Goal: Task Accomplishment & Management: Complete application form

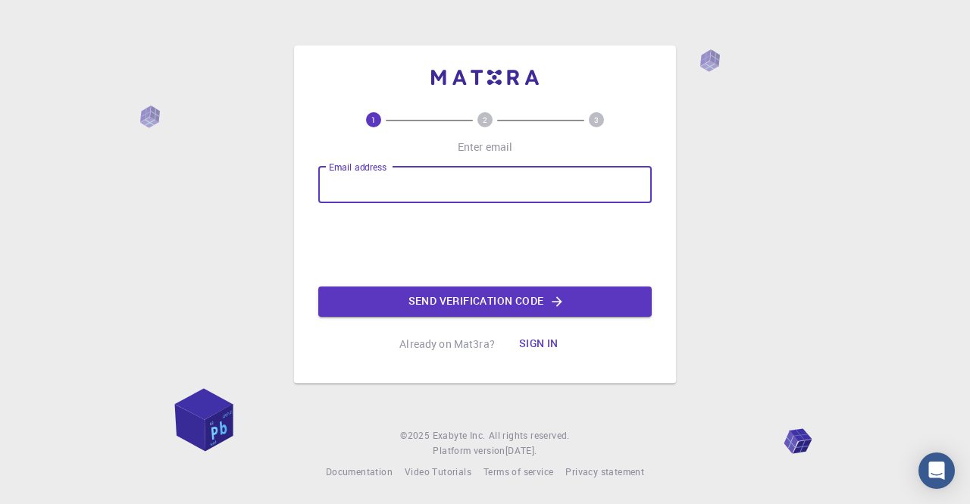
click at [422, 199] on input "Email address" at bounding box center [484, 185] width 333 height 36
type input "[EMAIL_ADDRESS][DOMAIN_NAME]"
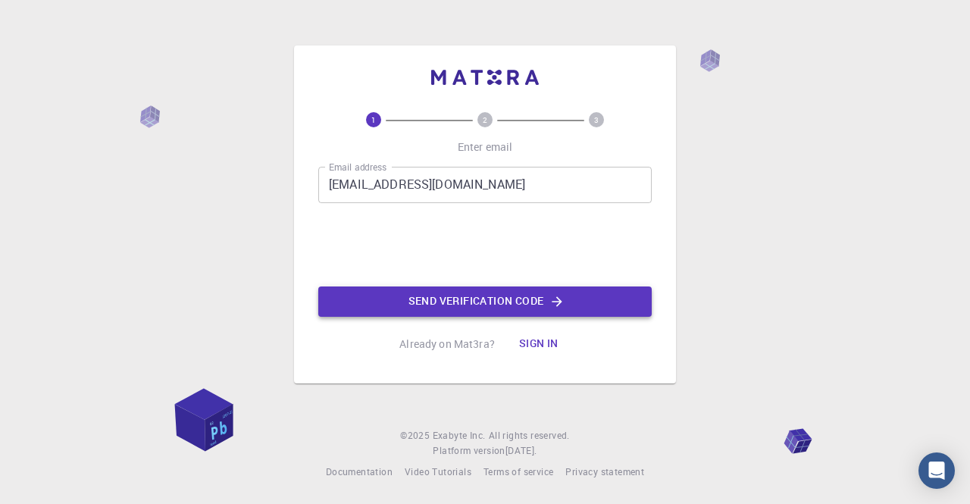
click at [423, 307] on button "Send verification code" at bounding box center [484, 301] width 333 height 30
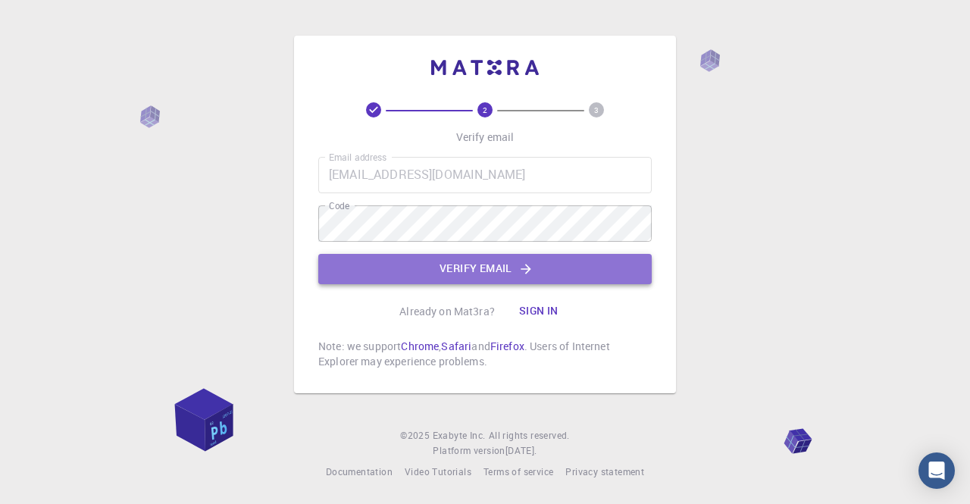
click at [476, 278] on button "Verify email" at bounding box center [484, 269] width 333 height 30
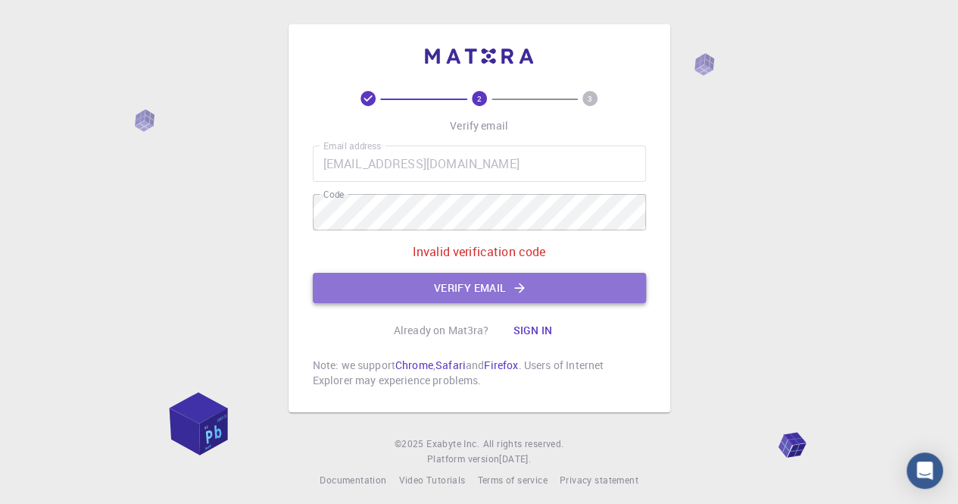
click at [462, 283] on button "Verify email" at bounding box center [479, 288] width 333 height 30
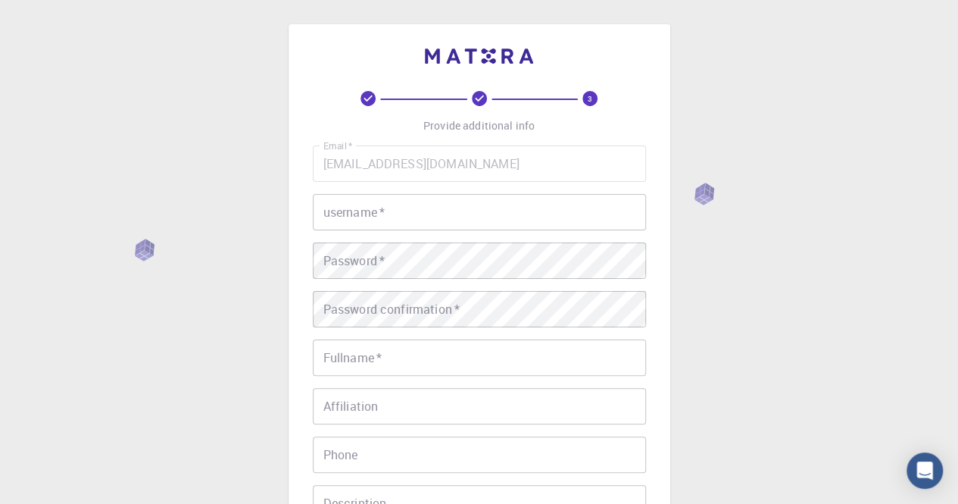
click at [426, 220] on input "username   *" at bounding box center [479, 212] width 333 height 36
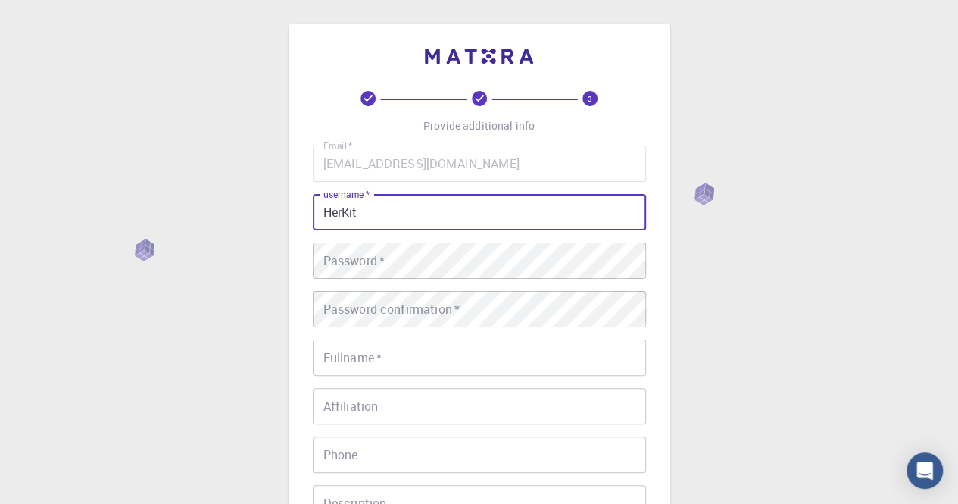
type input "HerKit"
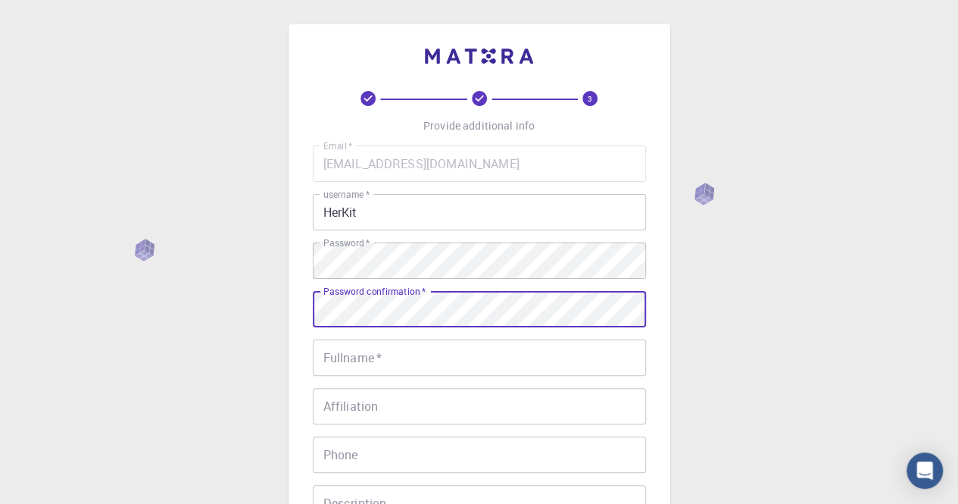
click at [467, 354] on input "Fullname   *" at bounding box center [479, 357] width 333 height 36
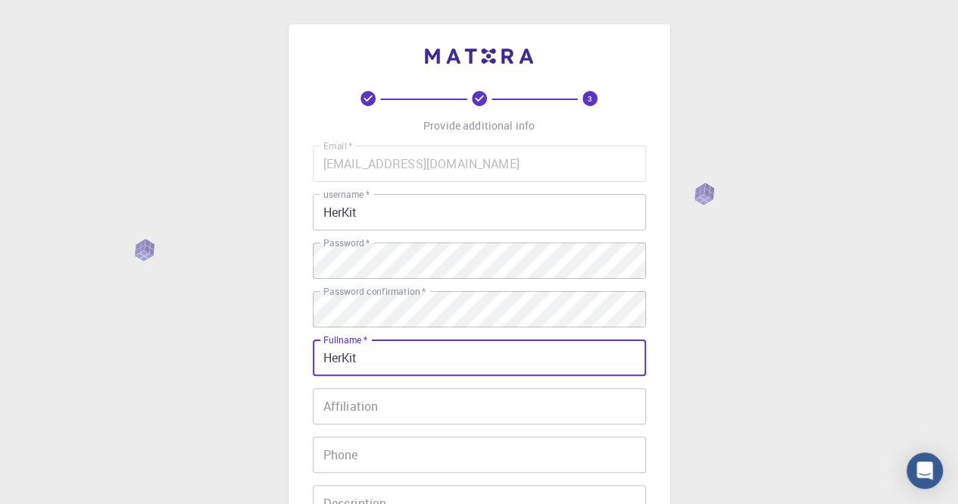
type input "HerKit"
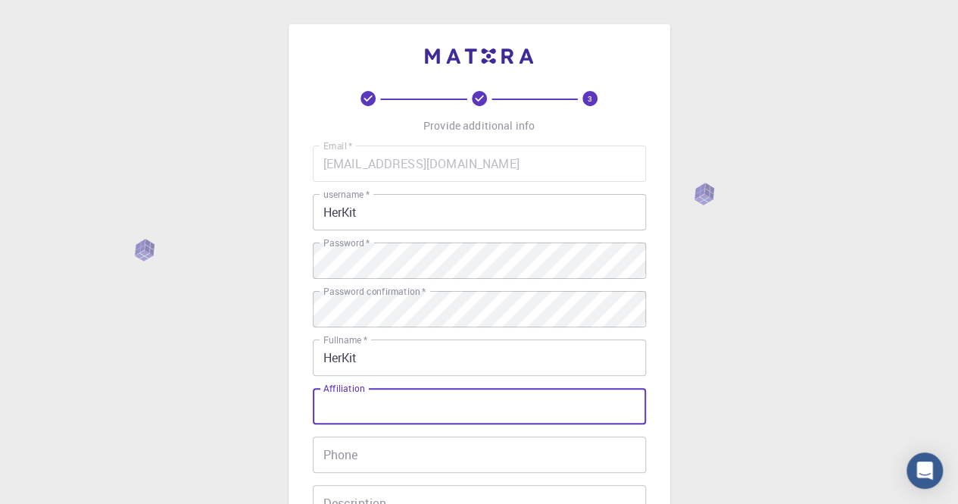
click at [479, 388] on input "Affiliation" at bounding box center [479, 406] width 333 height 36
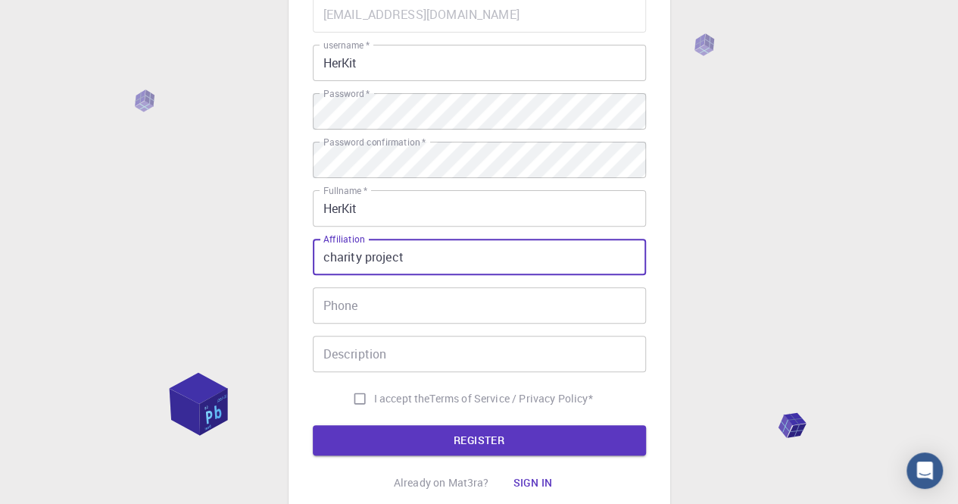
scroll to position [152, 0]
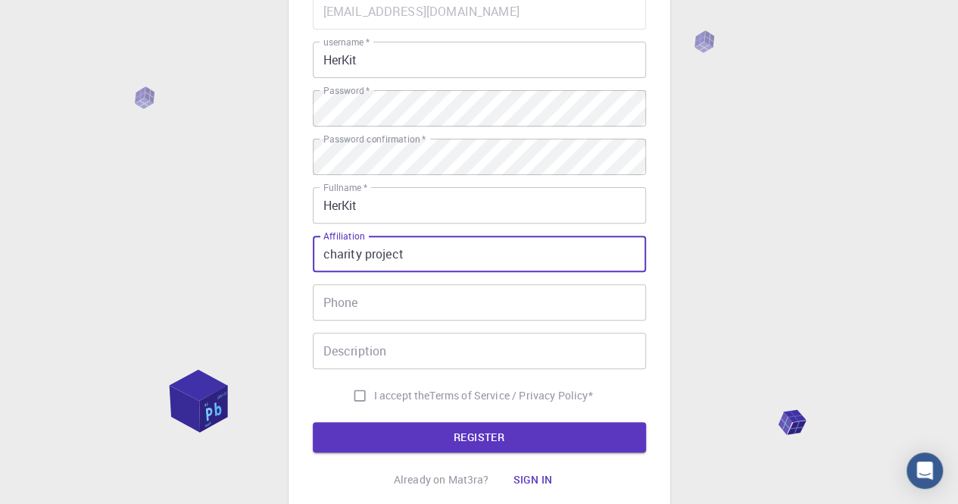
type input "charity project"
click at [473, 308] on input "Phone" at bounding box center [479, 302] width 333 height 36
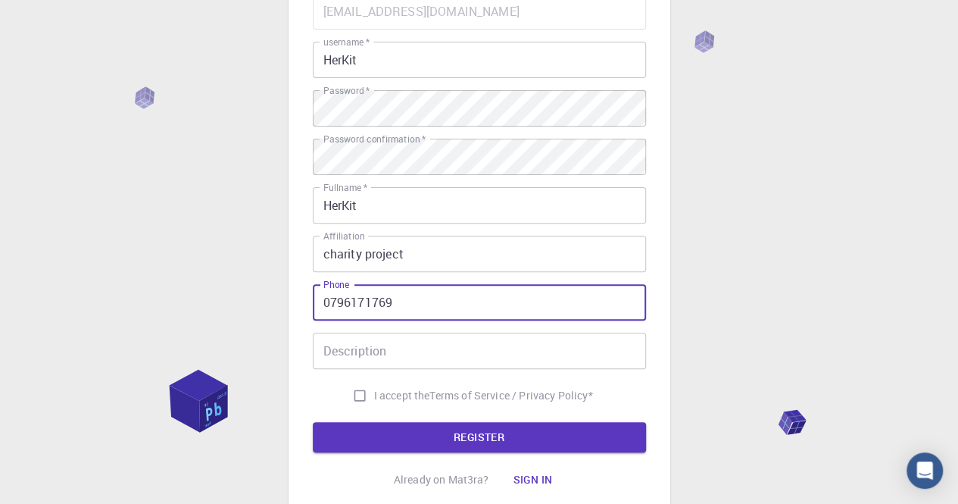
type input "0796171769"
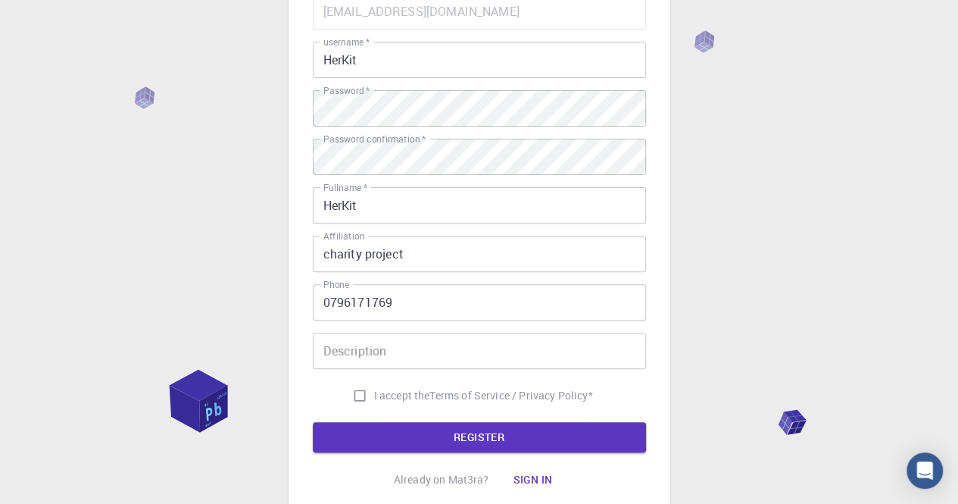
drag, startPoint x: 353, startPoint y: 398, endPoint x: 362, endPoint y: 351, distance: 48.6
click at [362, 351] on div "Email   * herkitherkit@gmail.com Email   * username   * HerKit username   * Pas…" at bounding box center [479, 201] width 333 height 417
click at [362, 351] on input "Description" at bounding box center [479, 351] width 333 height 36
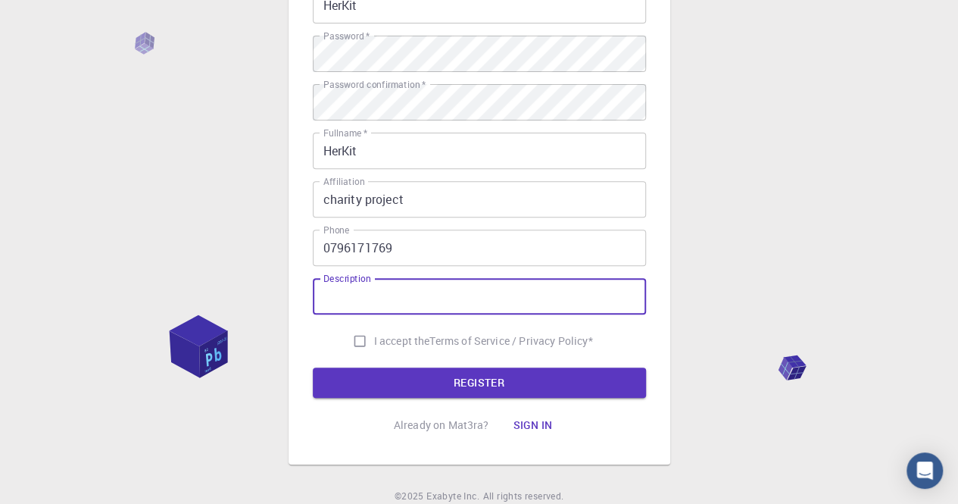
scroll to position [242, 0]
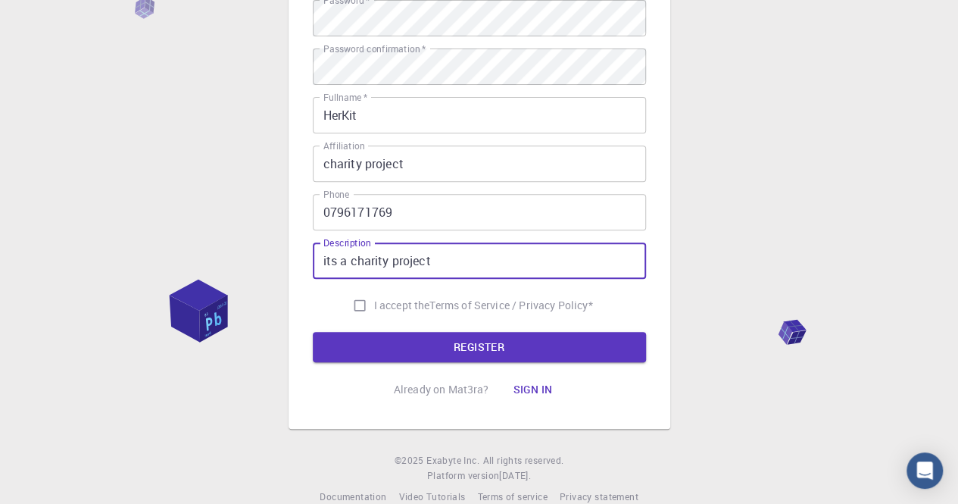
type input "its a charity project"
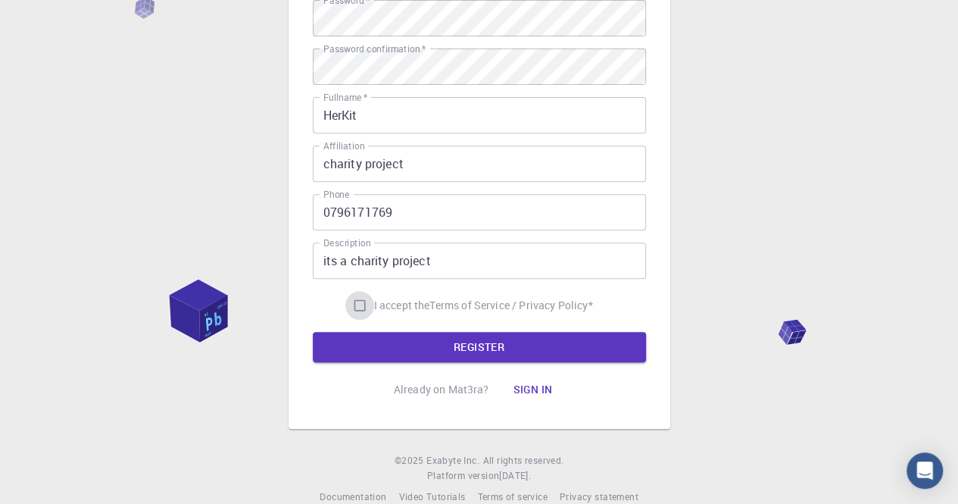
click at [345, 302] on input "I accept the Terms of Service / Privacy Policy *" at bounding box center [359, 305] width 29 height 29
checkbox input "true"
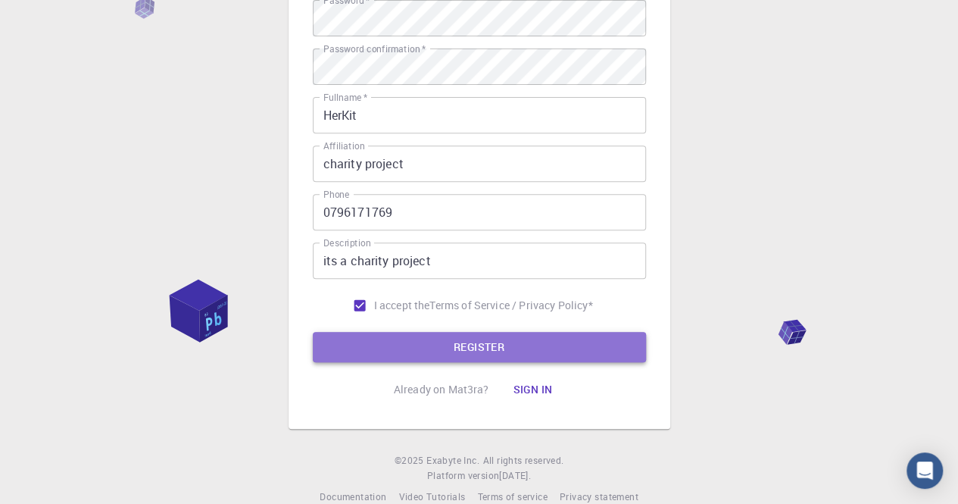
click at [402, 335] on button "REGISTER" at bounding box center [479, 347] width 333 height 30
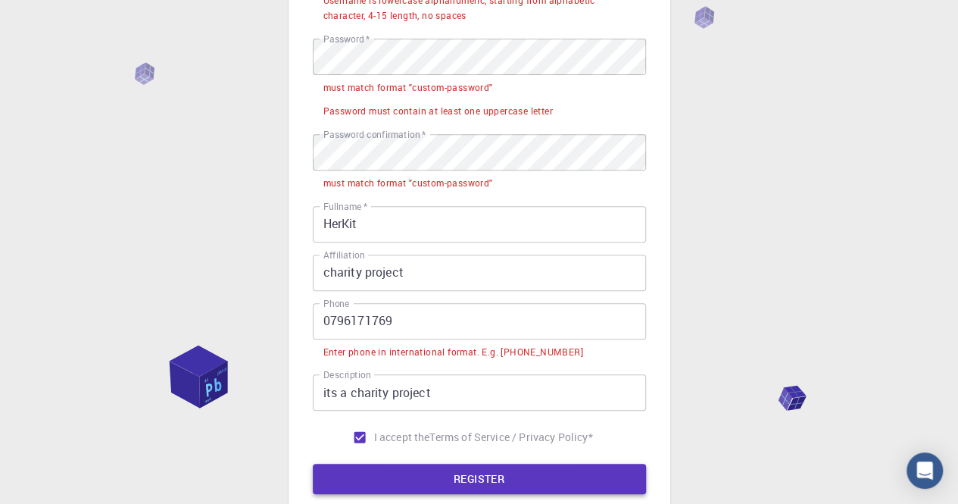
scroll to position [281, 0]
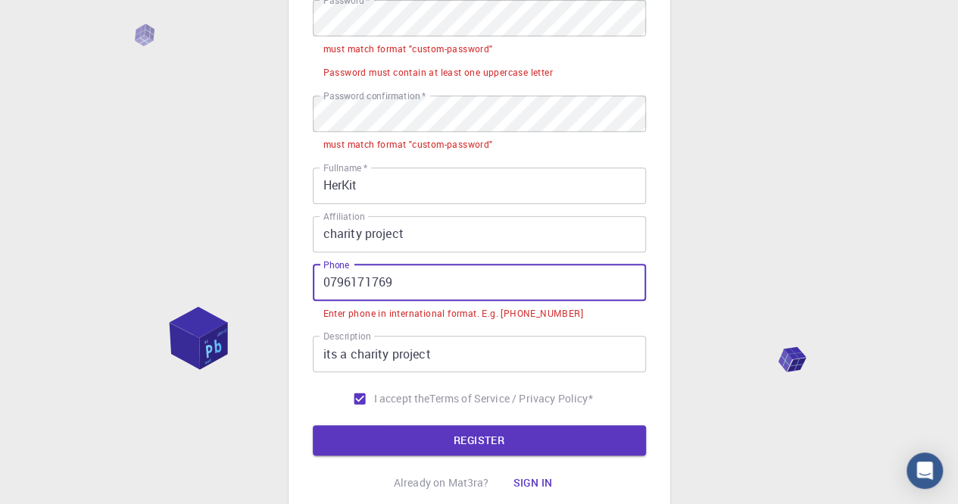
click at [322, 280] on input "0796171769" at bounding box center [479, 282] width 333 height 36
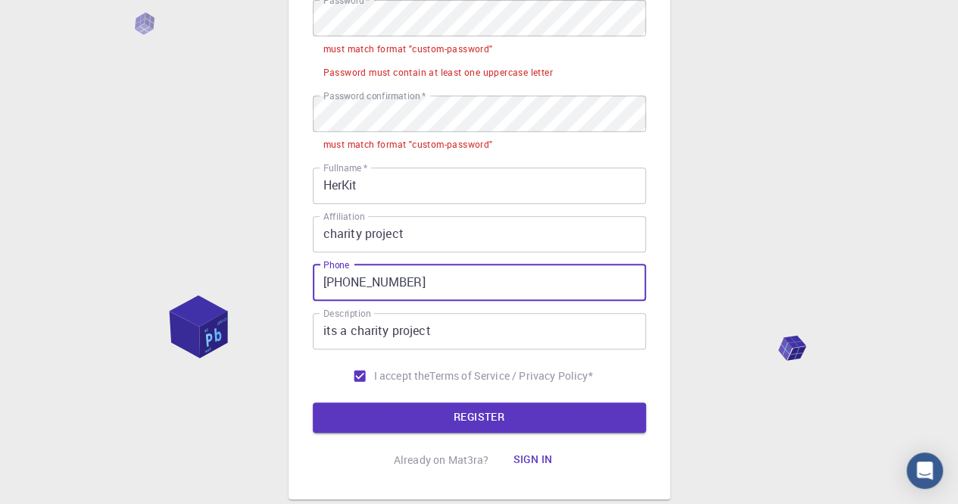
type input "+250796171769"
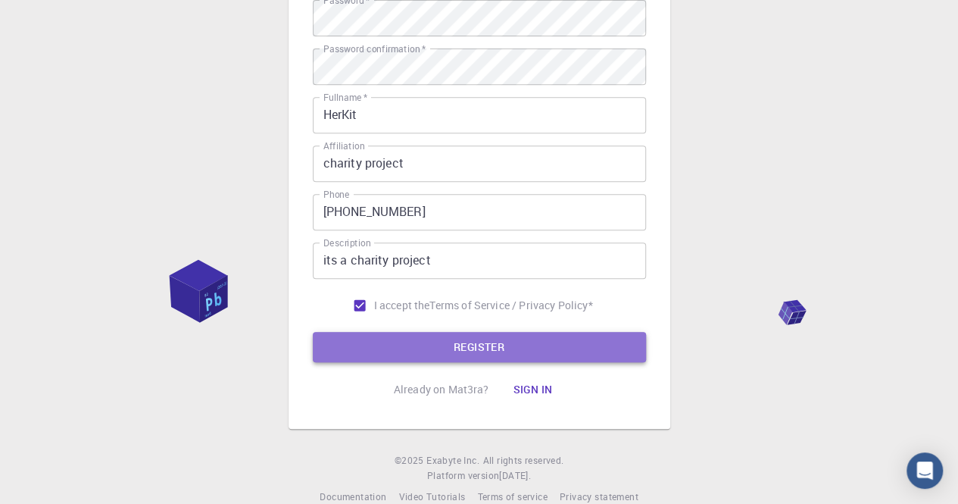
click at [456, 336] on button "REGISTER" at bounding box center [479, 347] width 333 height 30
click at [459, 345] on button "REGISTER" at bounding box center [479, 347] width 333 height 30
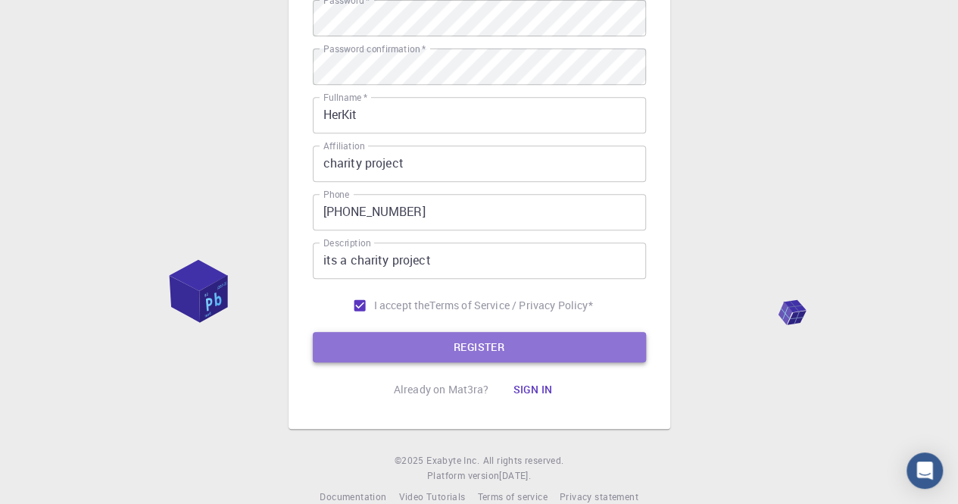
click at [459, 345] on button "REGISTER" at bounding box center [479, 347] width 333 height 30
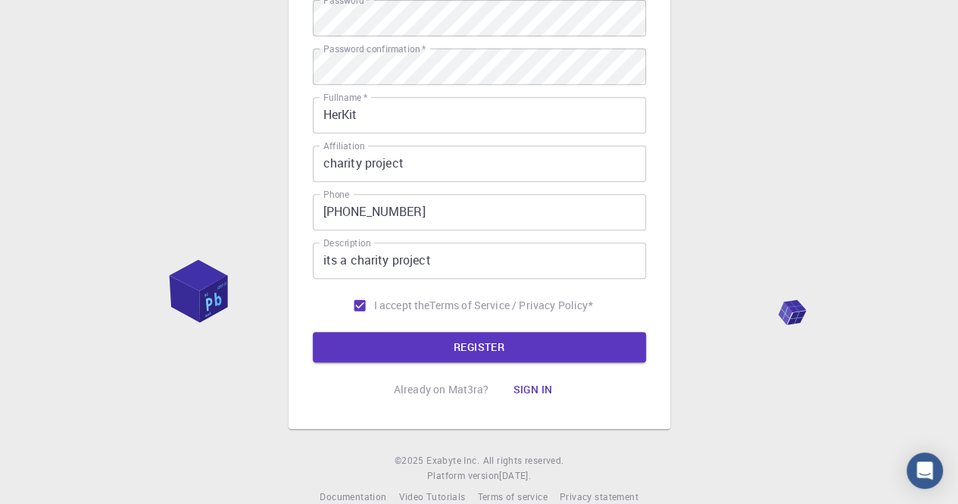
click at [955, 140] on div "3 Provide additional info Email   * herkitherkit@gmail.com Email   * username  …" at bounding box center [479, 124] width 958 height 810
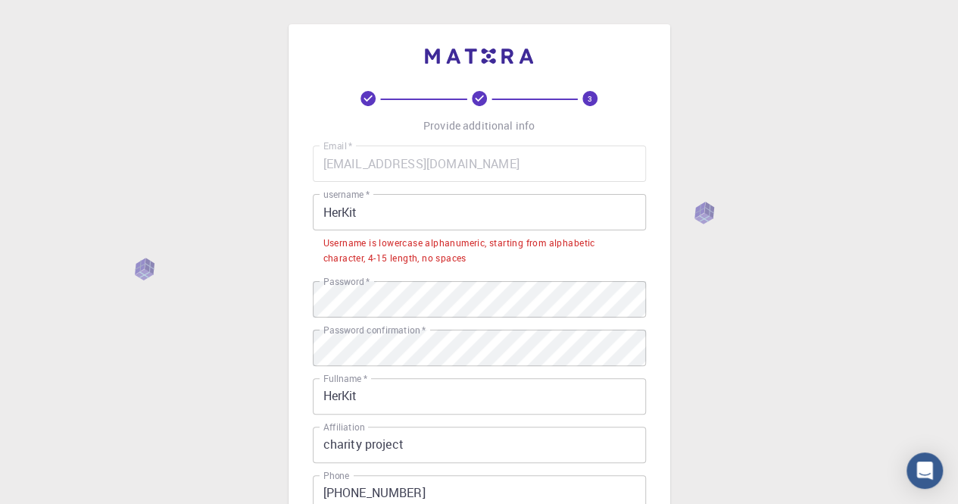
click at [408, 221] on input "HerKit" at bounding box center [479, 212] width 333 height 36
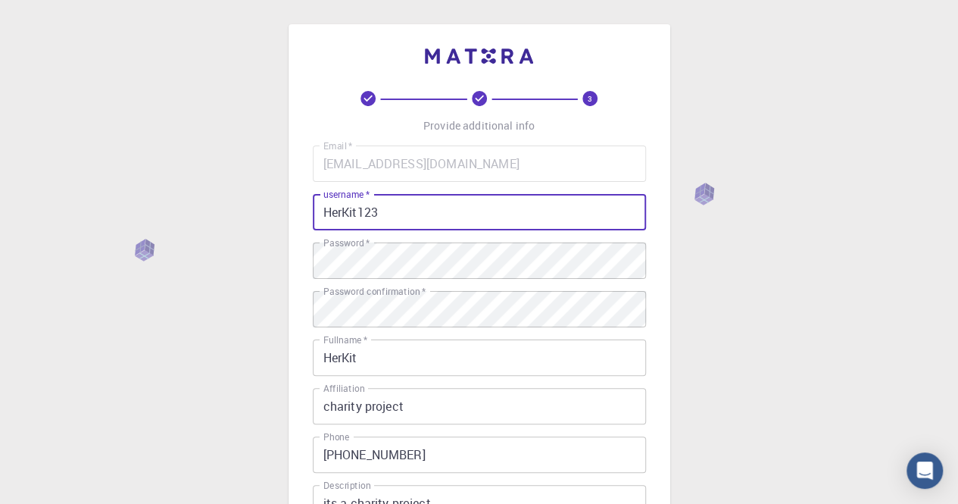
scroll to position [268, 0]
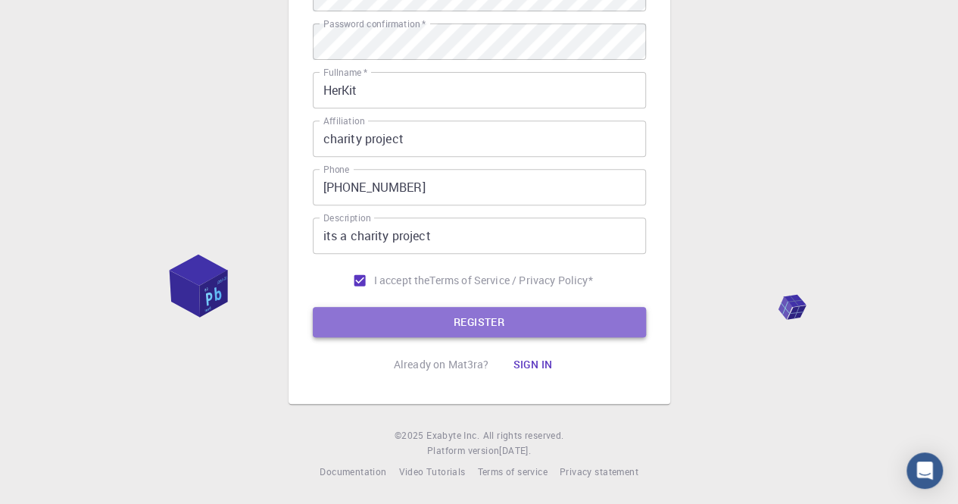
click at [420, 320] on button "REGISTER" at bounding box center [479, 322] width 333 height 30
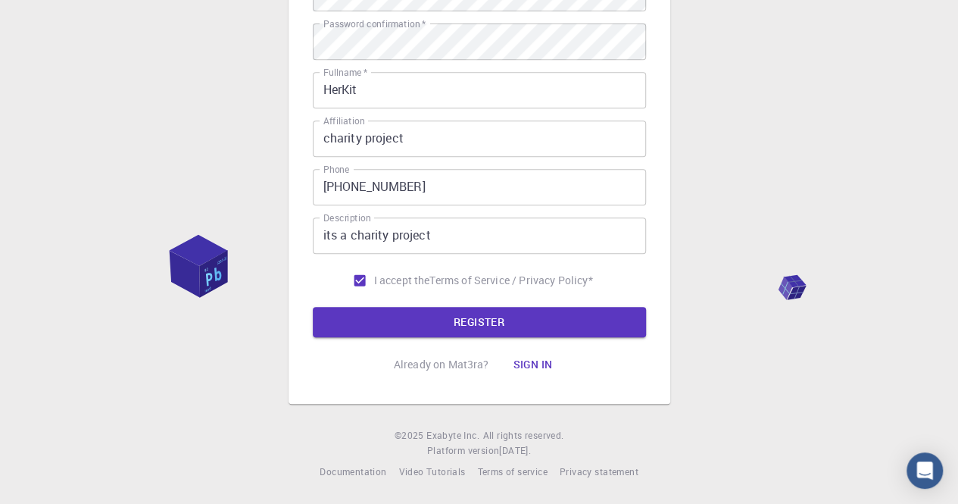
scroll to position [0, 0]
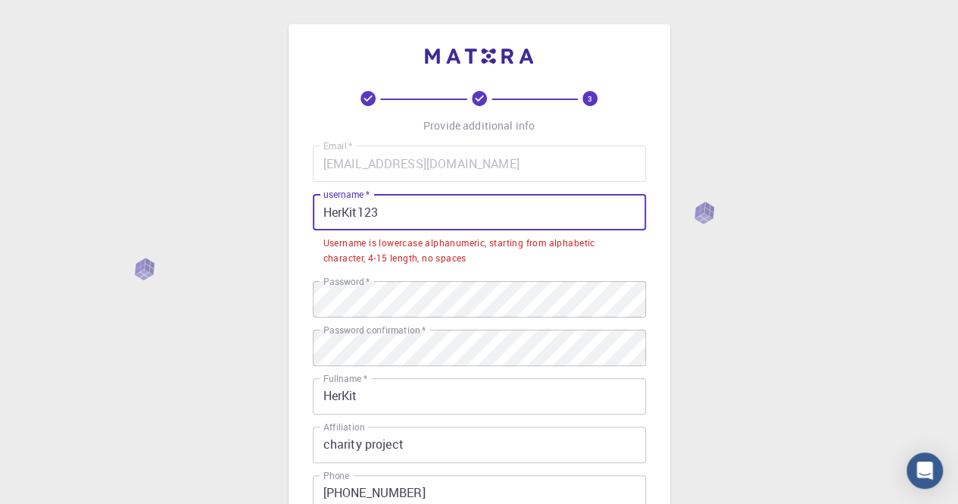
click at [420, 217] on input "HerKit123" at bounding box center [479, 212] width 333 height 36
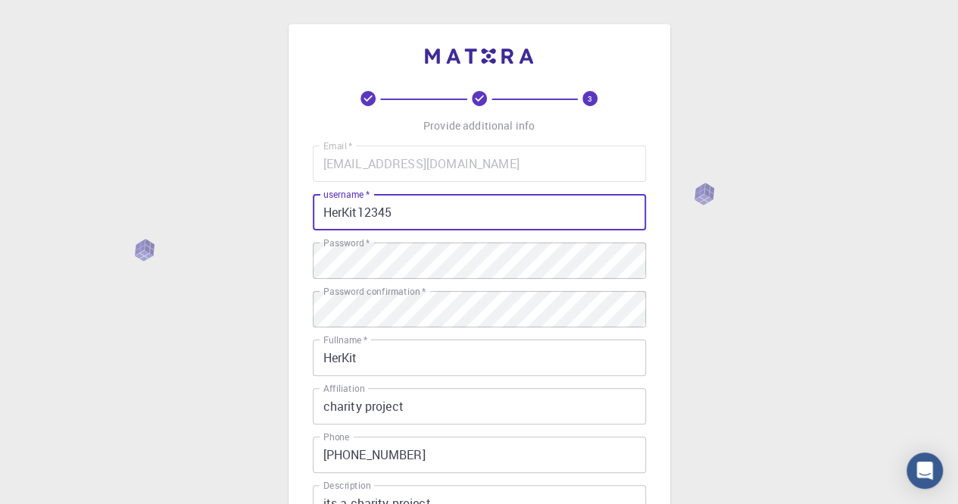
scroll to position [268, 0]
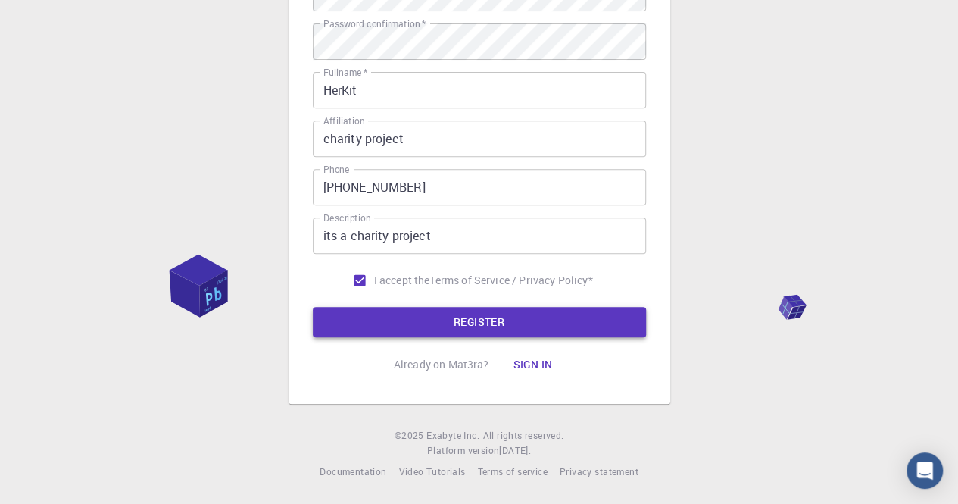
type input "HerKit12345"
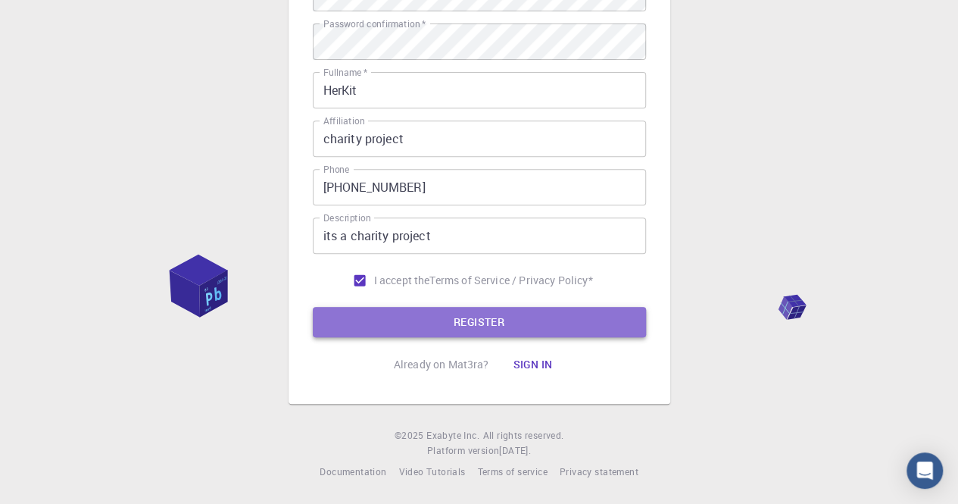
click at [547, 327] on button "REGISTER" at bounding box center [479, 322] width 333 height 30
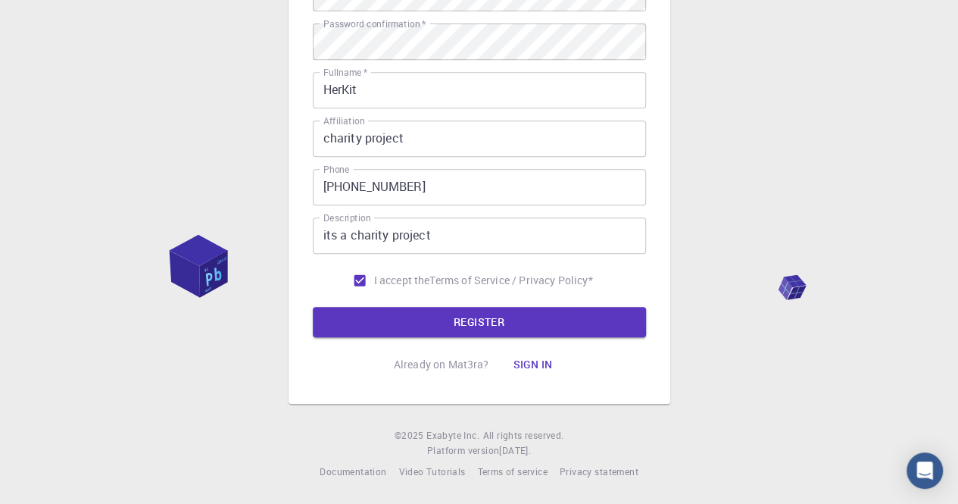
scroll to position [0, 0]
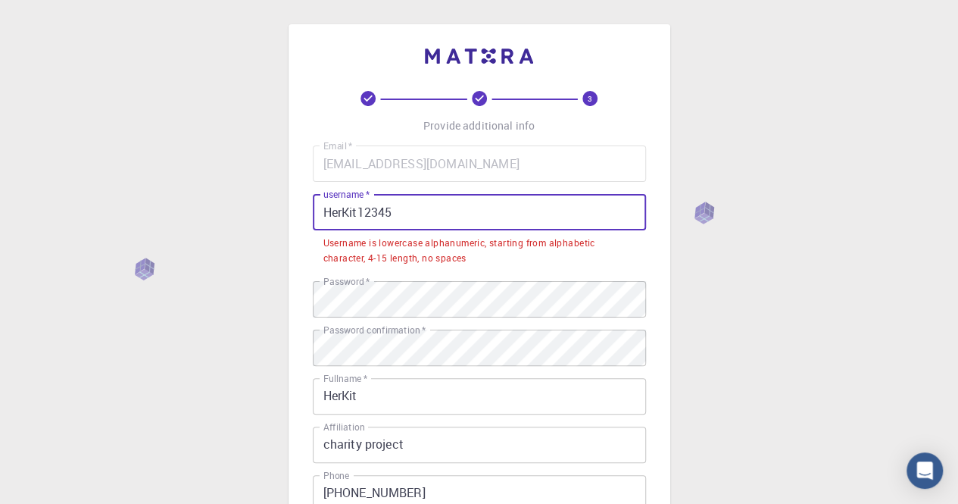
click at [430, 208] on input "HerKit12345" at bounding box center [479, 212] width 333 height 36
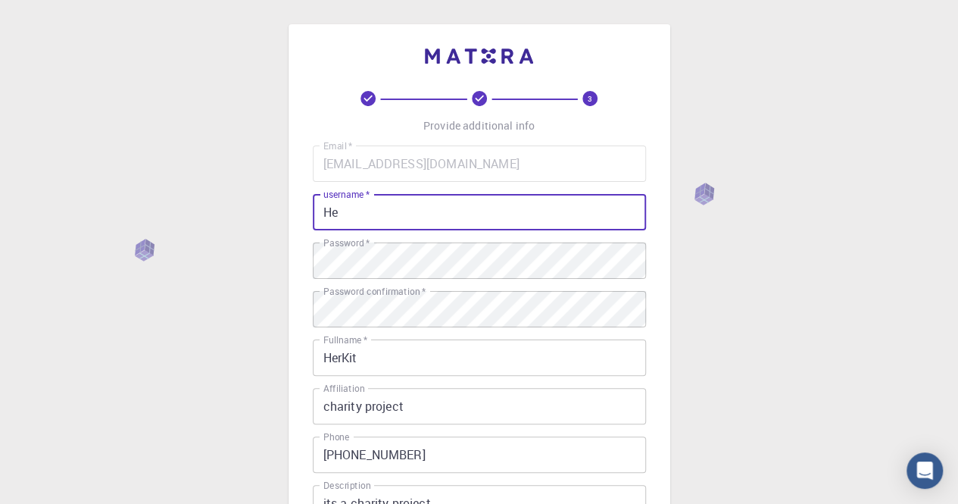
type input "H"
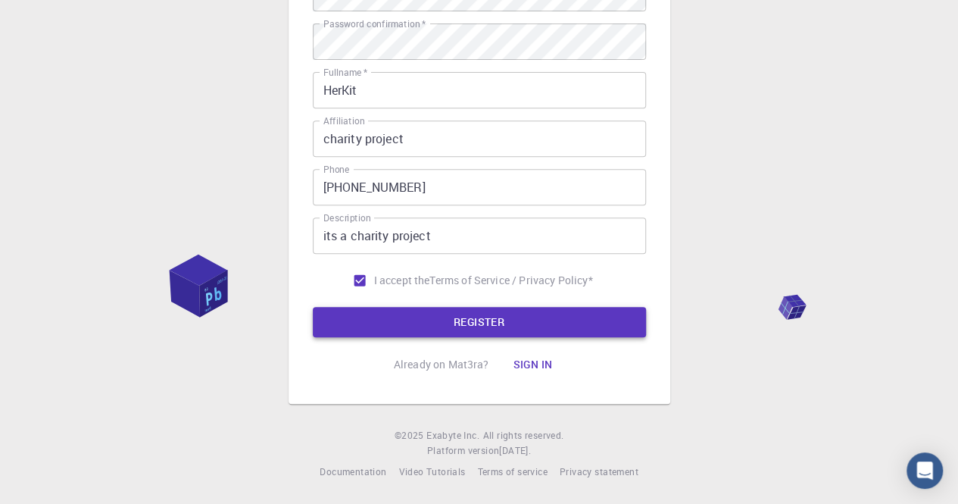
type input "herkit"
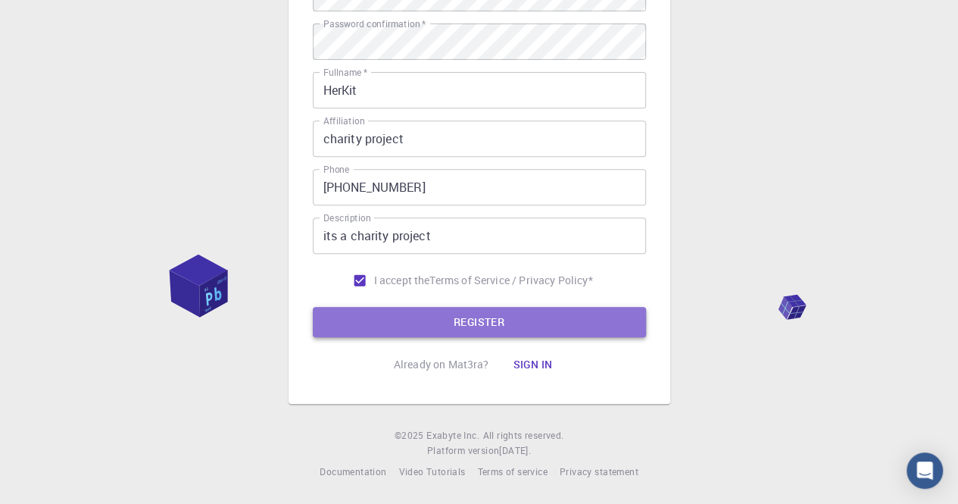
click at [594, 308] on button "REGISTER" at bounding box center [479, 322] width 333 height 30
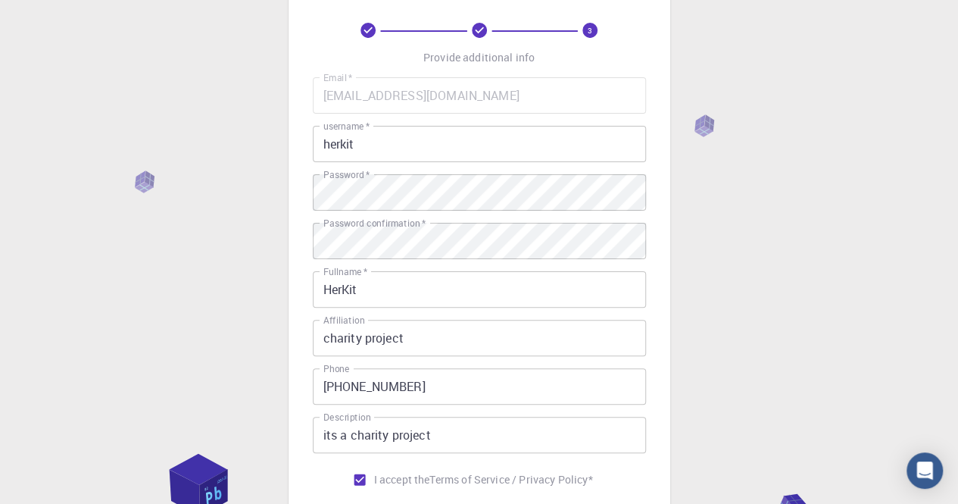
scroll to position [0, 0]
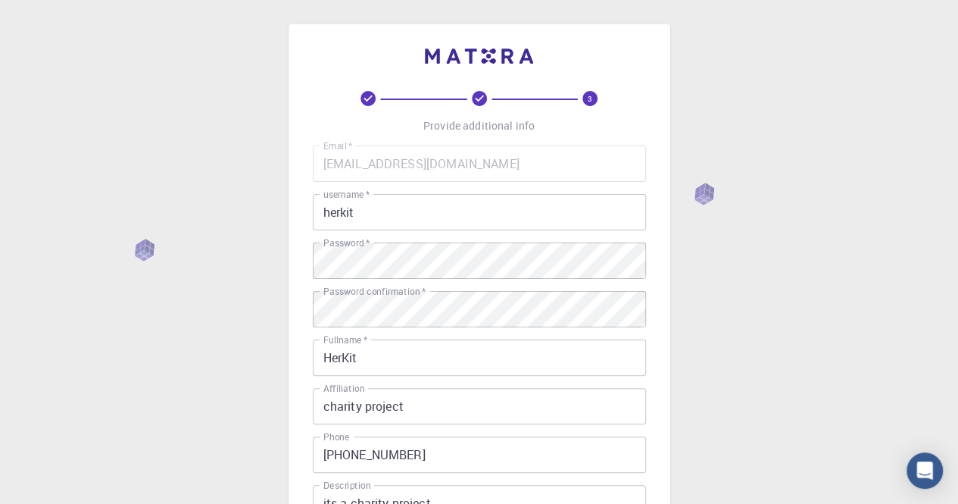
drag, startPoint x: 691, startPoint y: 235, endPoint x: 279, endPoint y: 0, distance: 474.3
click at [279, 0] on div "3 Provide additional info Email   * herkitherkit@gmail.com Email   * username  …" at bounding box center [479, 385] width 958 height 771
copy div "3 Provide additional info Email   * Email   * username   * username   * Passwor…"
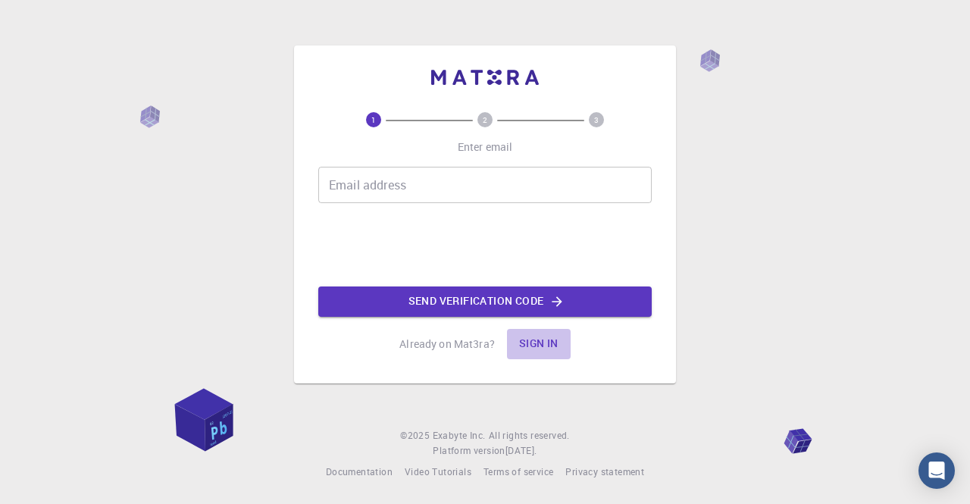
click at [532, 348] on button "Sign in" at bounding box center [539, 344] width 64 height 30
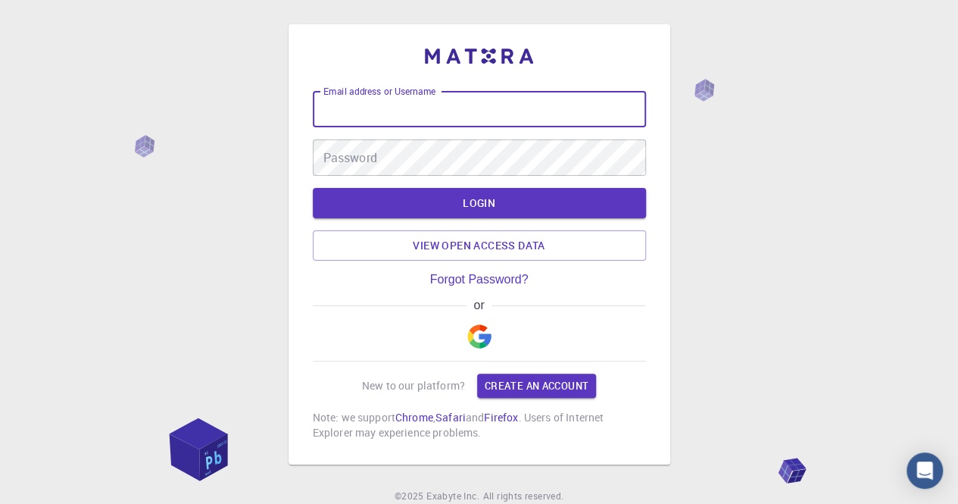
click at [412, 117] on input "Email address or Username" at bounding box center [479, 109] width 333 height 36
type input "[EMAIL_ADDRESS][DOMAIN_NAME]"
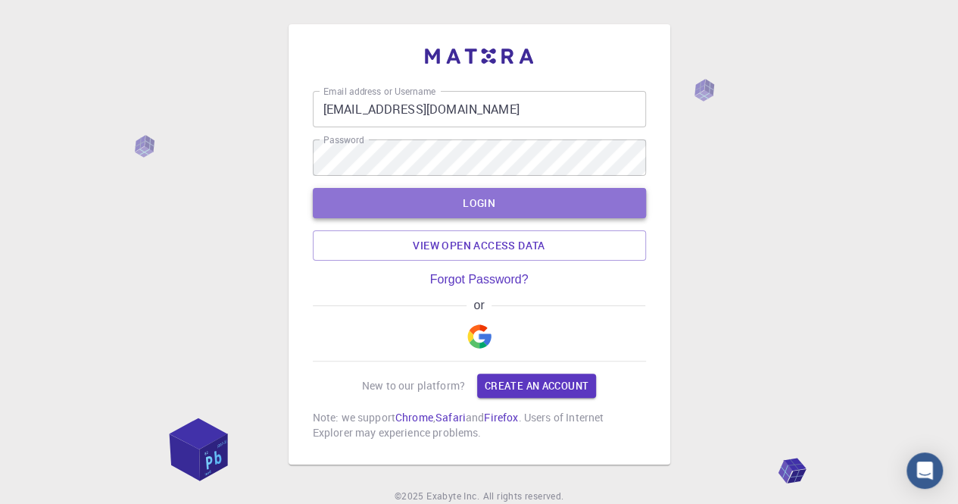
click at [450, 195] on button "LOGIN" at bounding box center [479, 203] width 333 height 30
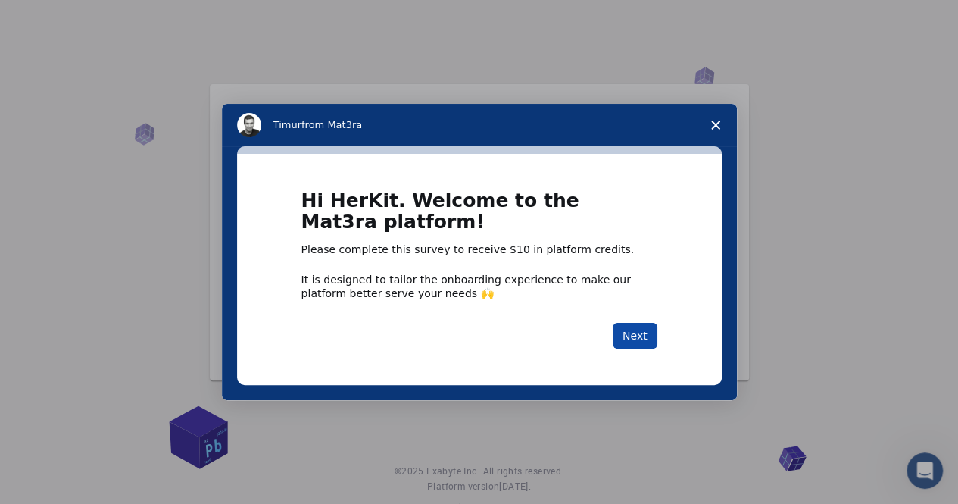
click at [633, 336] on button "Next" at bounding box center [635, 336] width 45 height 26
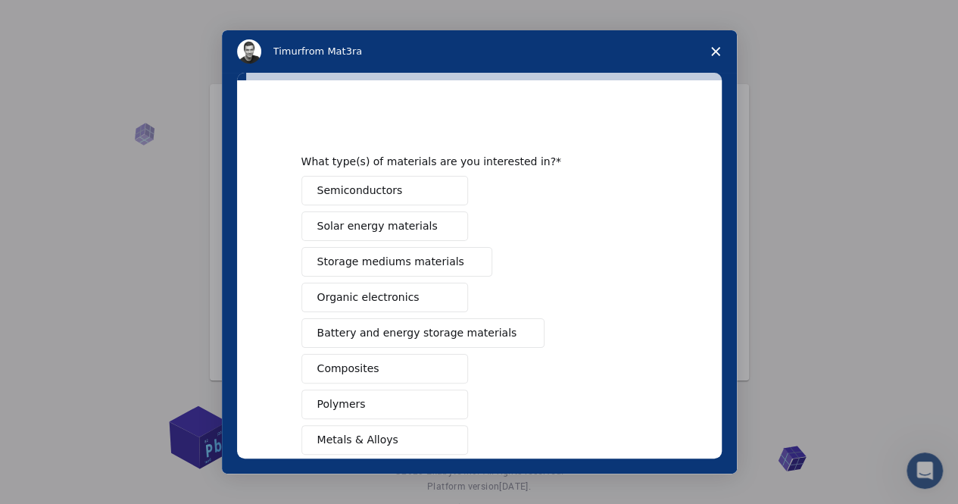
drag, startPoint x: 711, startPoint y: 255, endPoint x: 717, endPoint y: 356, distance: 100.9
click at [717, 356] on div "What type(s) of materials are you interested in? Semiconductors Solar energy ma…" at bounding box center [479, 269] width 485 height 378
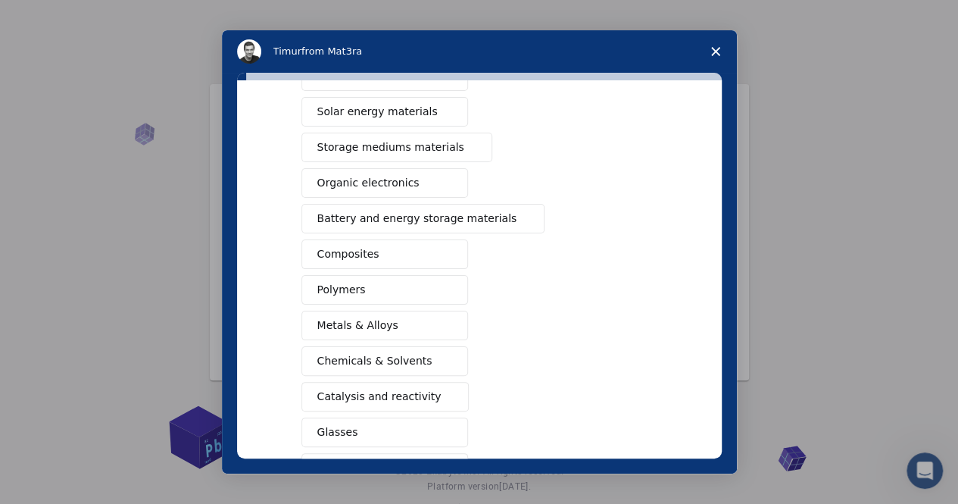
scroll to position [221, 0]
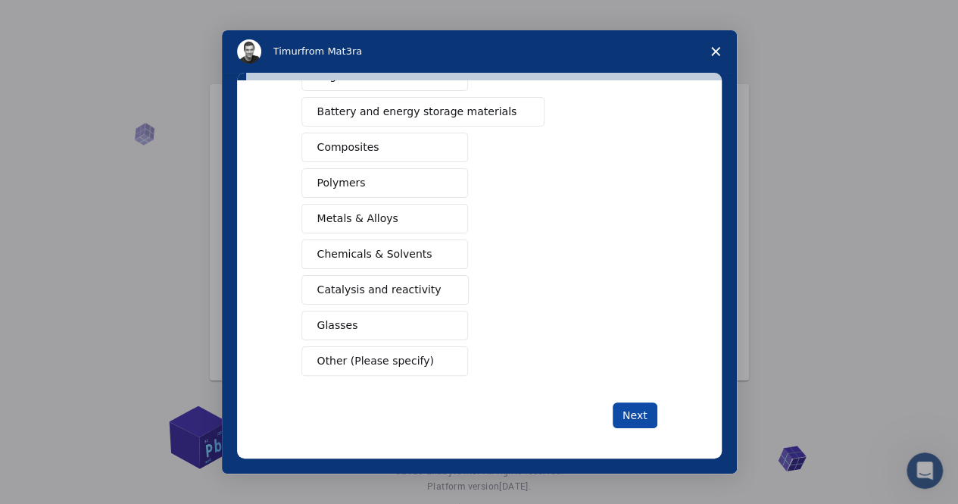
click at [615, 404] on button "Next" at bounding box center [635, 415] width 45 height 26
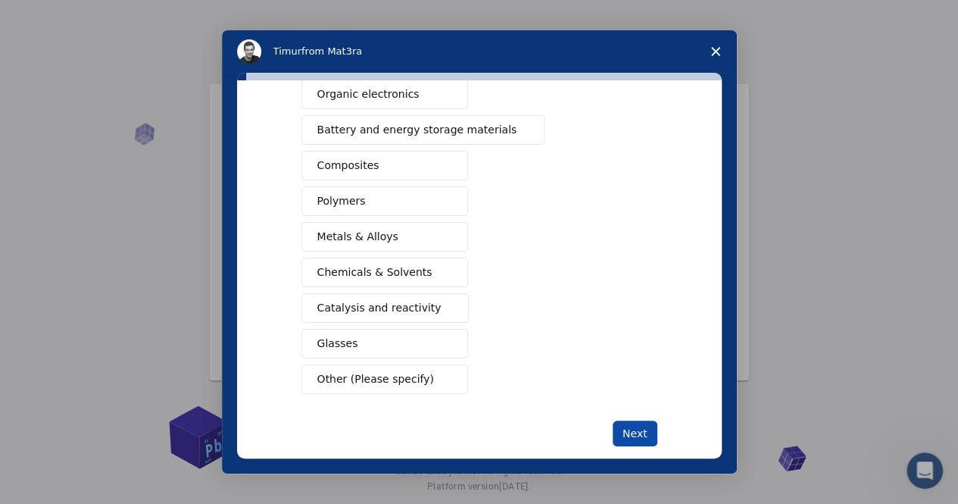
scroll to position [150, 0]
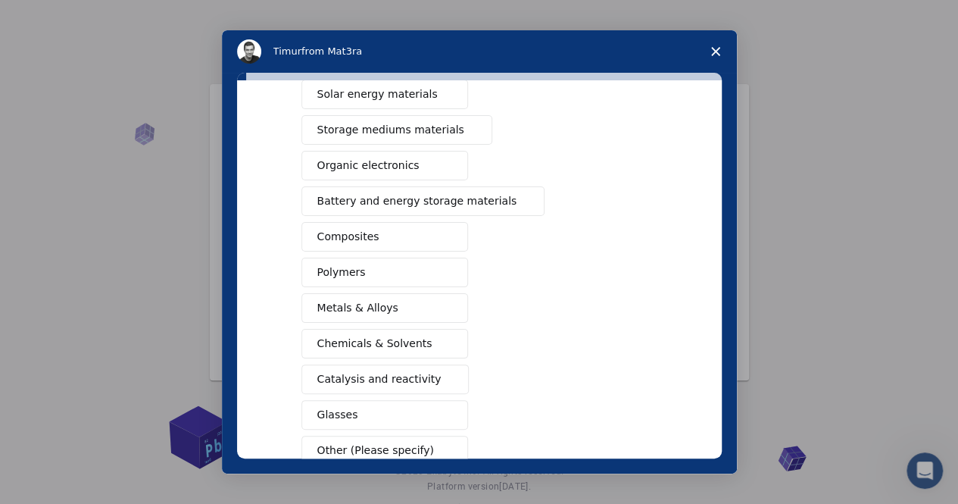
click at [715, 45] on span "Close survey" at bounding box center [716, 51] width 42 height 42
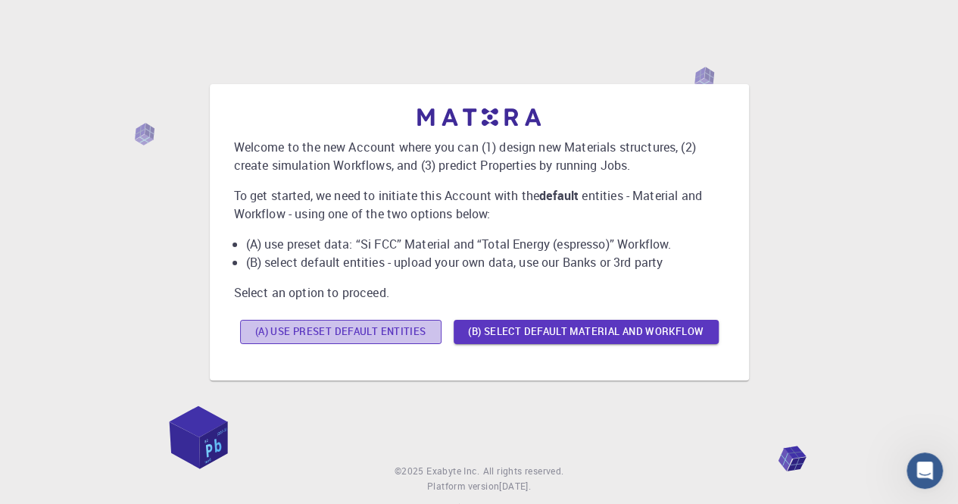
click at [361, 330] on button "(A) Use preset default entities" at bounding box center [341, 332] width 202 height 24
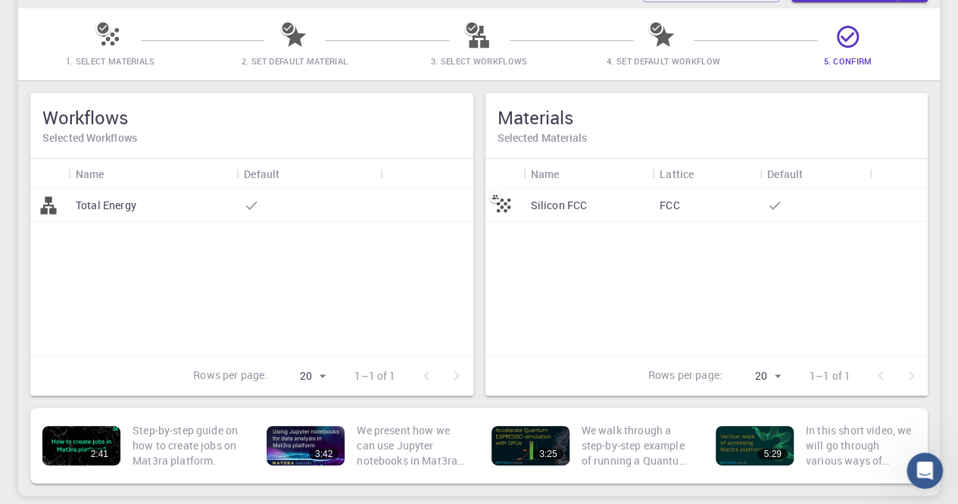
scroll to position [0, 0]
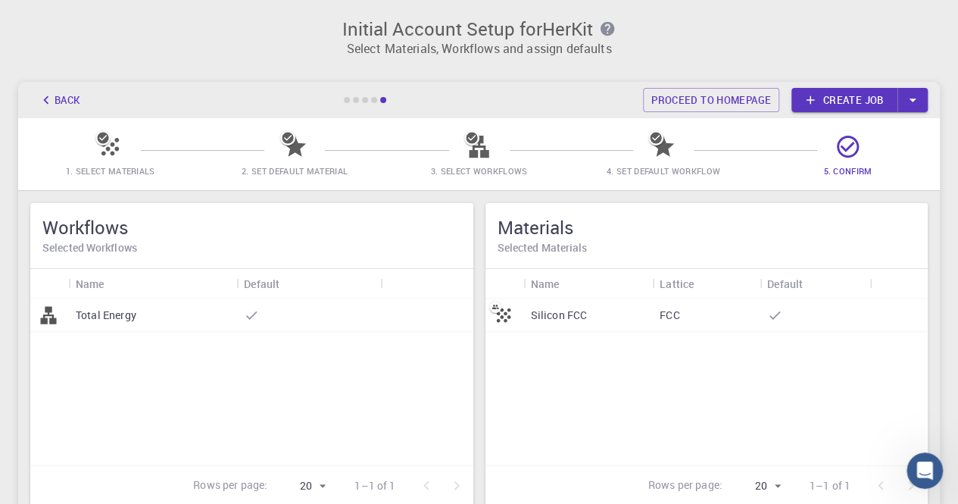
click at [55, 96] on button "Back" at bounding box center [59, 100] width 58 height 24
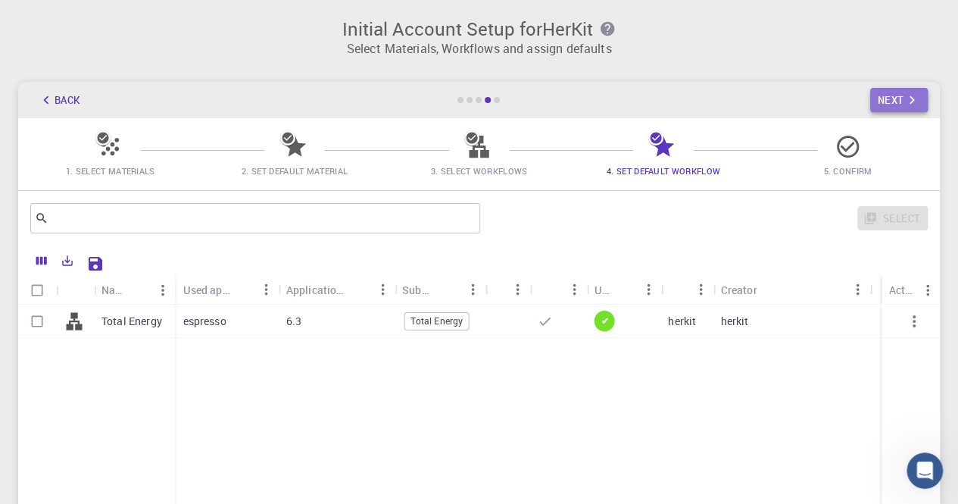
click at [886, 105] on button "Next" at bounding box center [899, 100] width 58 height 24
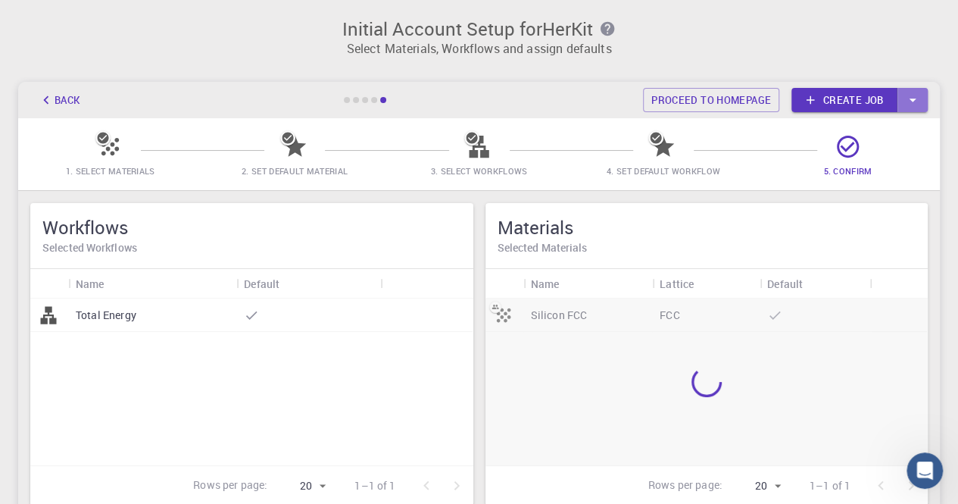
click at [917, 99] on icon "button" at bounding box center [913, 100] width 17 height 17
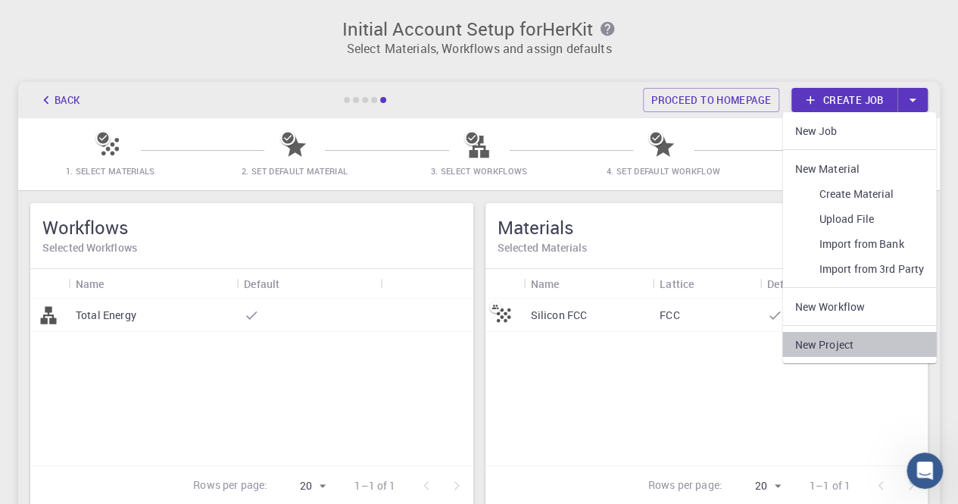
click at [865, 333] on link "New Project" at bounding box center [860, 344] width 154 height 25
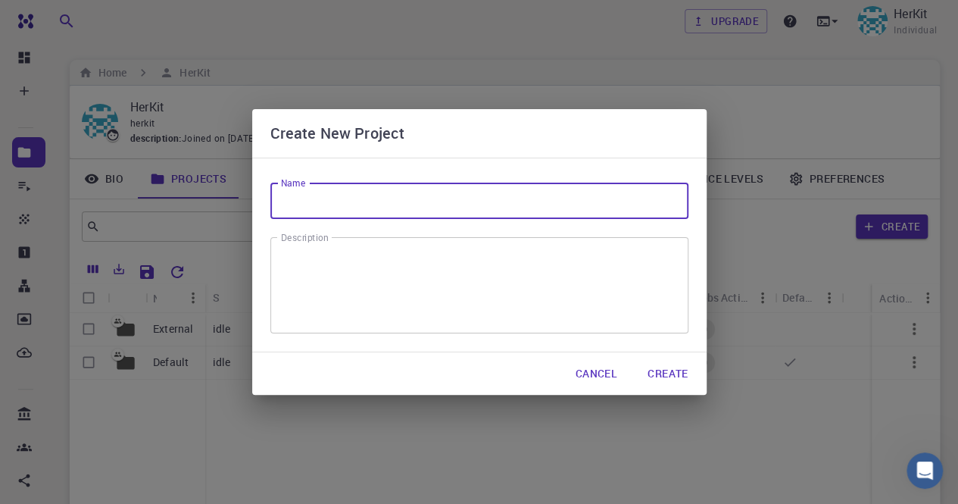
click at [526, 205] on input "Name" at bounding box center [479, 201] width 418 height 36
type input "herkit"
click at [670, 367] on button "Create" at bounding box center [668, 373] width 64 height 30
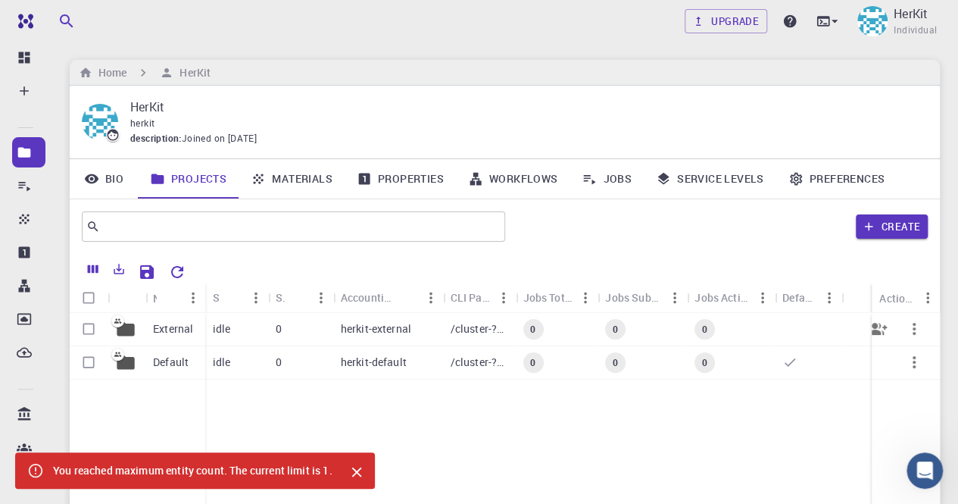
click at [174, 331] on p "External" at bounding box center [173, 328] width 40 height 15
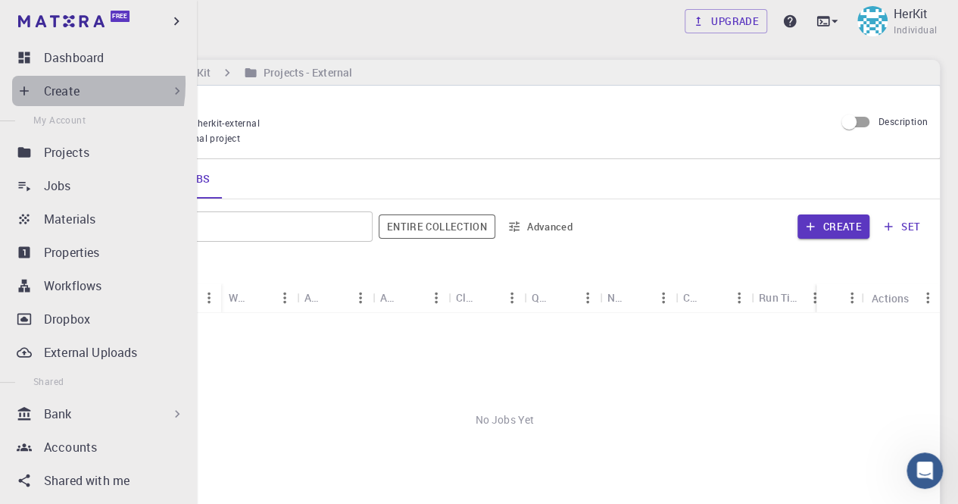
click at [42, 84] on div "Create" at bounding box center [101, 91] width 179 height 30
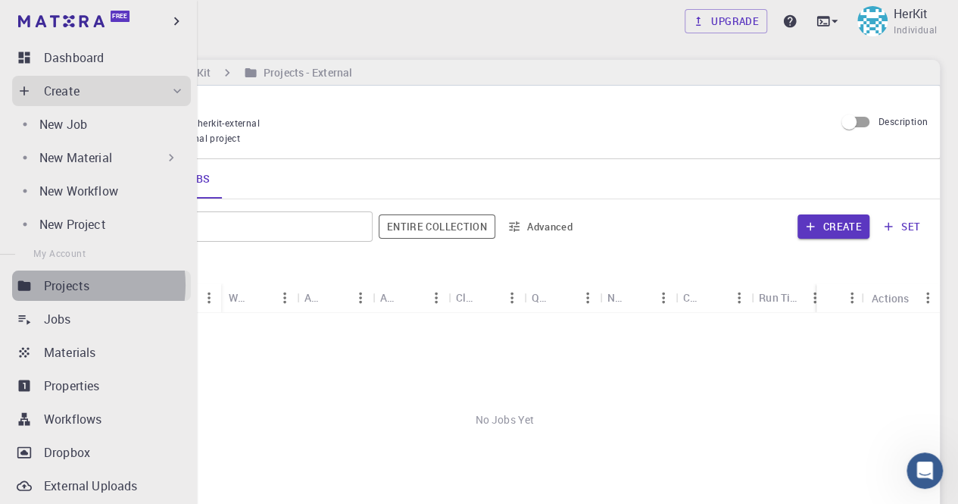
click at [68, 285] on p "Projects" at bounding box center [66, 286] width 45 height 18
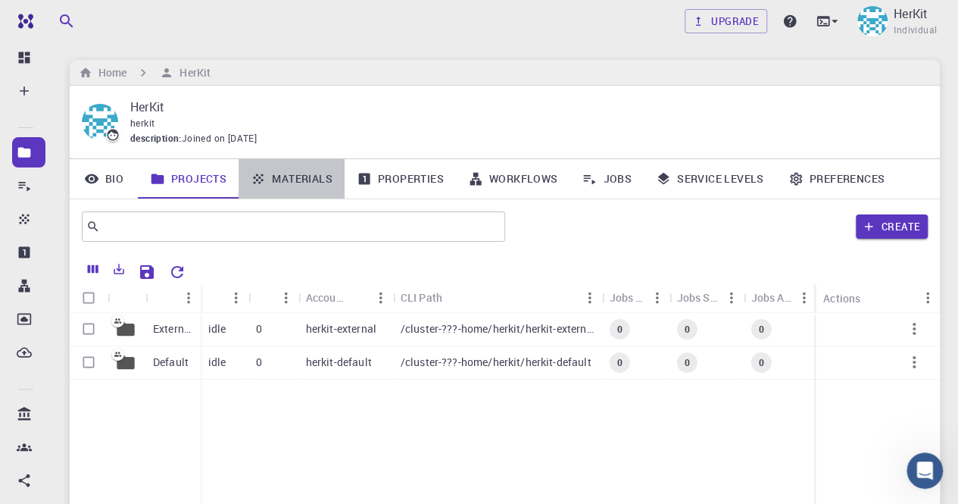
click at [326, 179] on link "Materials" at bounding box center [292, 178] width 106 height 39
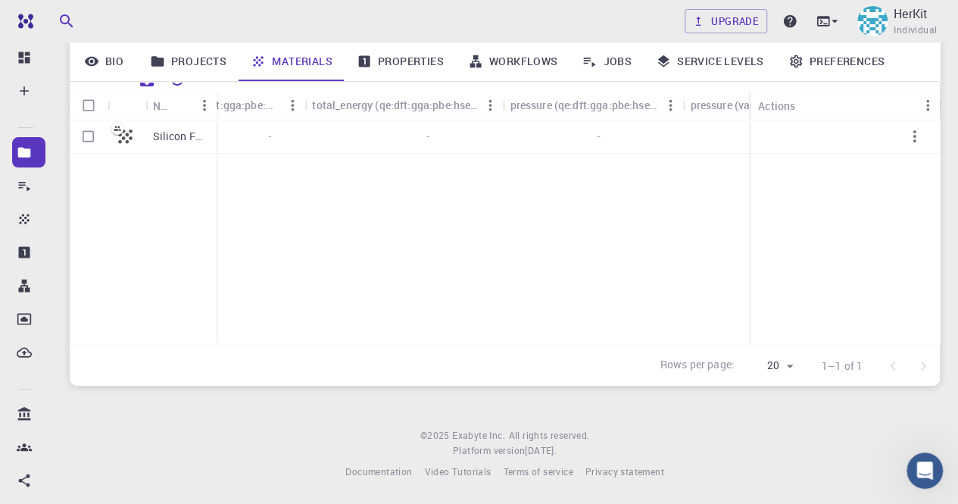
scroll to position [0, 2283]
drag, startPoint x: 505, startPoint y: 331, endPoint x: 727, endPoint y: 322, distance: 222.2
click at [727, 322] on div "Silicon FCC - - - - - - - - - - -" at bounding box center [338, 232] width 5105 height 225
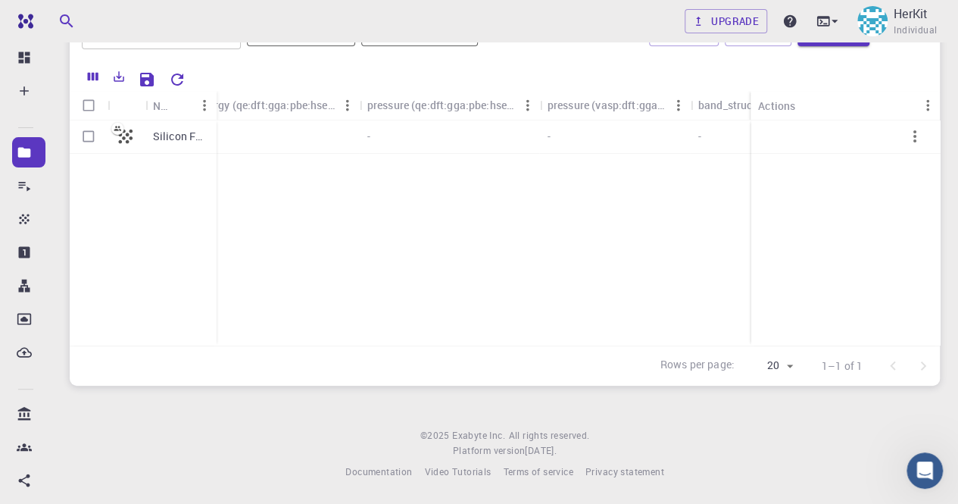
scroll to position [0, 0]
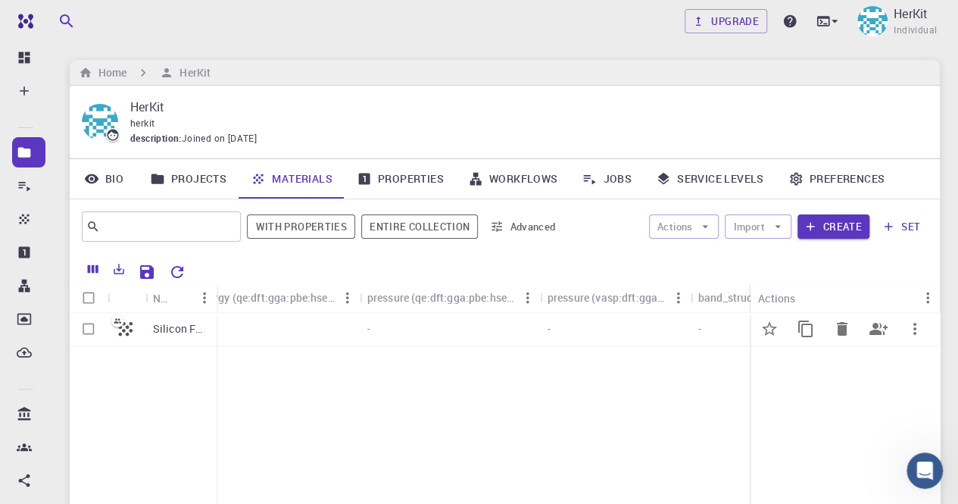
click at [146, 339] on div "Silicon FCC" at bounding box center [180, 329] width 71 height 33
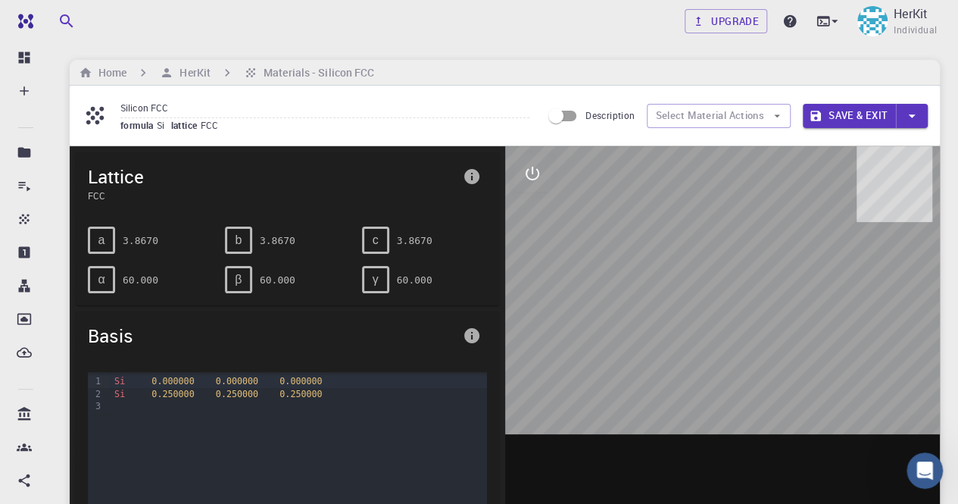
click at [127, 239] on pre "3.8670" at bounding box center [141, 240] width 36 height 27
click at [100, 242] on span "a" at bounding box center [101, 240] width 7 height 14
click at [548, 183] on button "interactive" at bounding box center [532, 173] width 36 height 36
click at [536, 316] on icon "export" at bounding box center [532, 319] width 18 height 18
click at [389, 391] on div "Si 0.250000 0.250000 0.250000" at bounding box center [298, 394] width 377 height 12
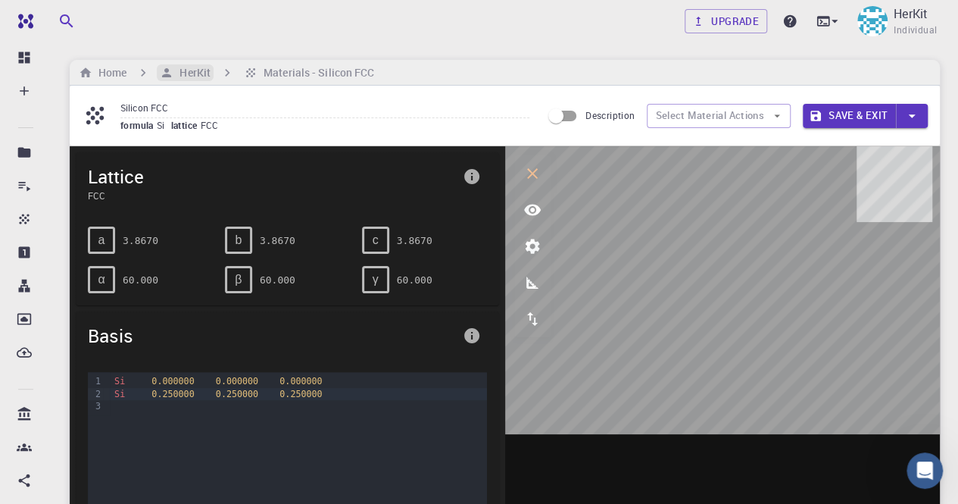
click at [209, 73] on h6 "HerKit" at bounding box center [191, 72] width 37 height 17
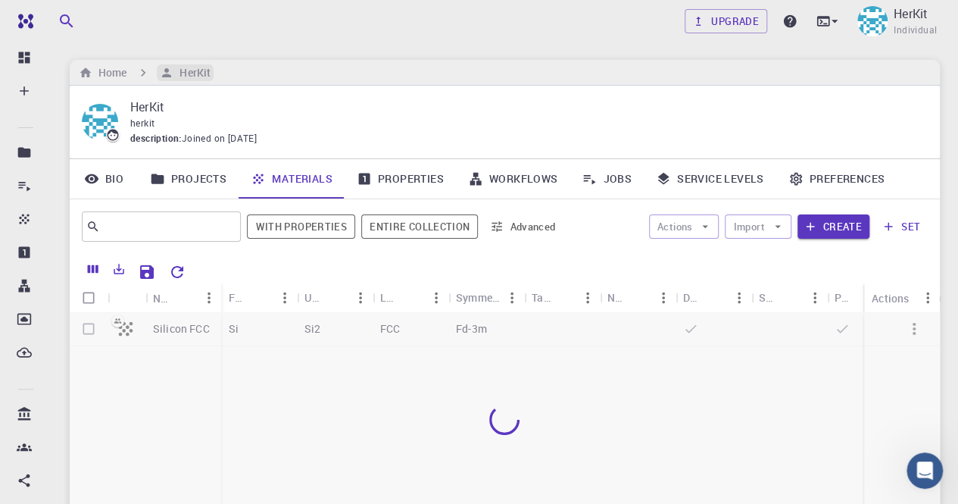
click at [209, 73] on h6 "HerKit" at bounding box center [191, 72] width 37 height 17
click at [172, 238] on div "​" at bounding box center [161, 226] width 159 height 30
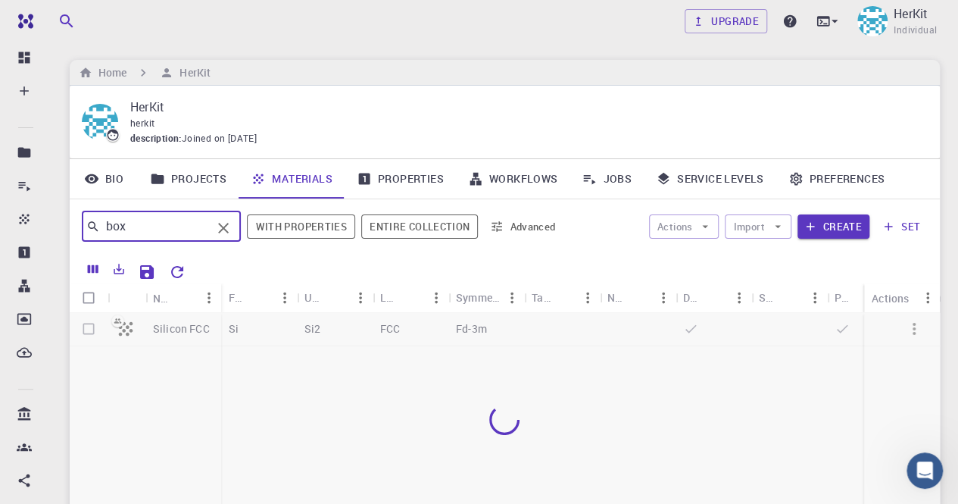
type input "box"
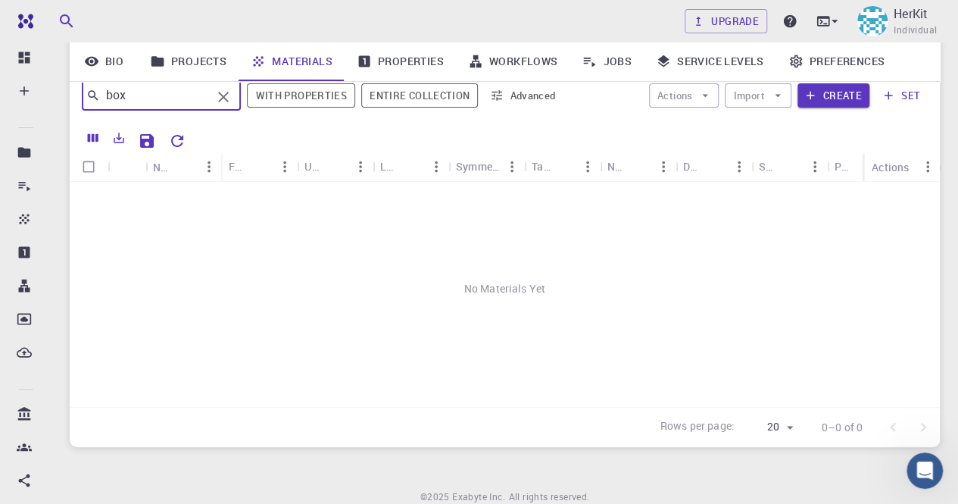
scroll to position [132, 0]
click at [856, 90] on button "Create" at bounding box center [834, 94] width 72 height 24
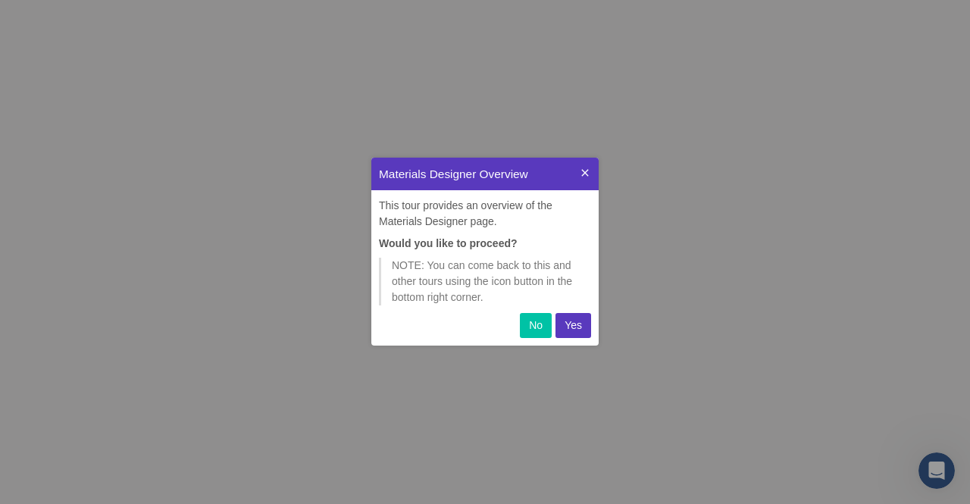
scroll to position [176, 215]
click at [568, 328] on p "Yes" at bounding box center [572, 325] width 17 height 16
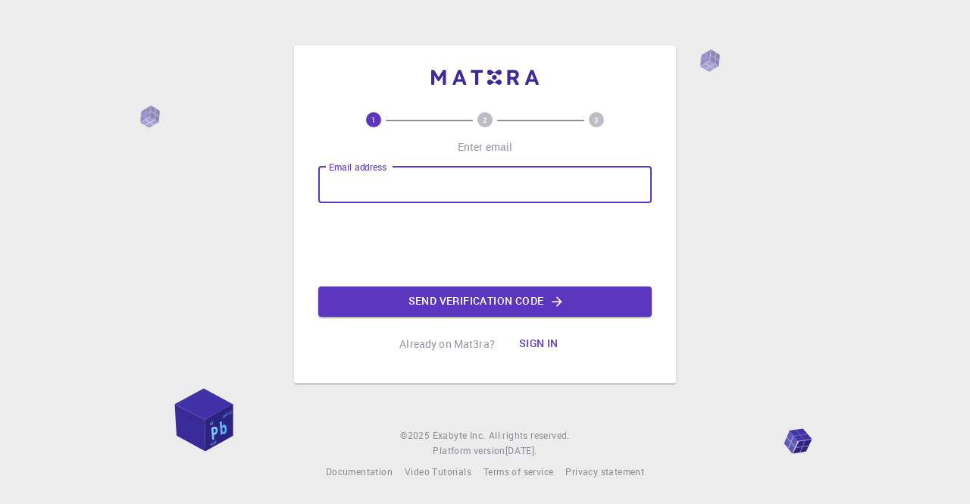
click at [505, 180] on input "Email address" at bounding box center [484, 185] width 333 height 36
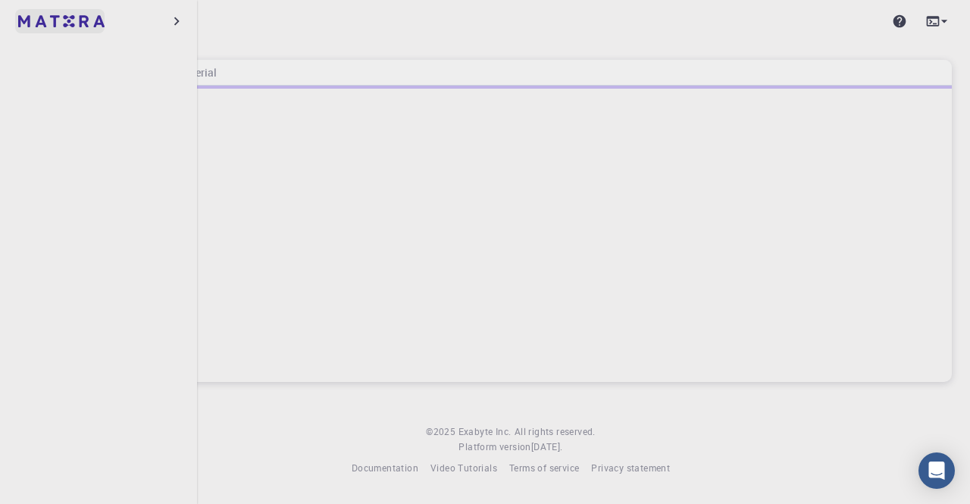
click at [41, 20] on img at bounding box center [61, 21] width 86 height 12
click at [36, 20] on img at bounding box center [28, 21] width 21 height 15
